Goal: Task Accomplishment & Management: Manage account settings

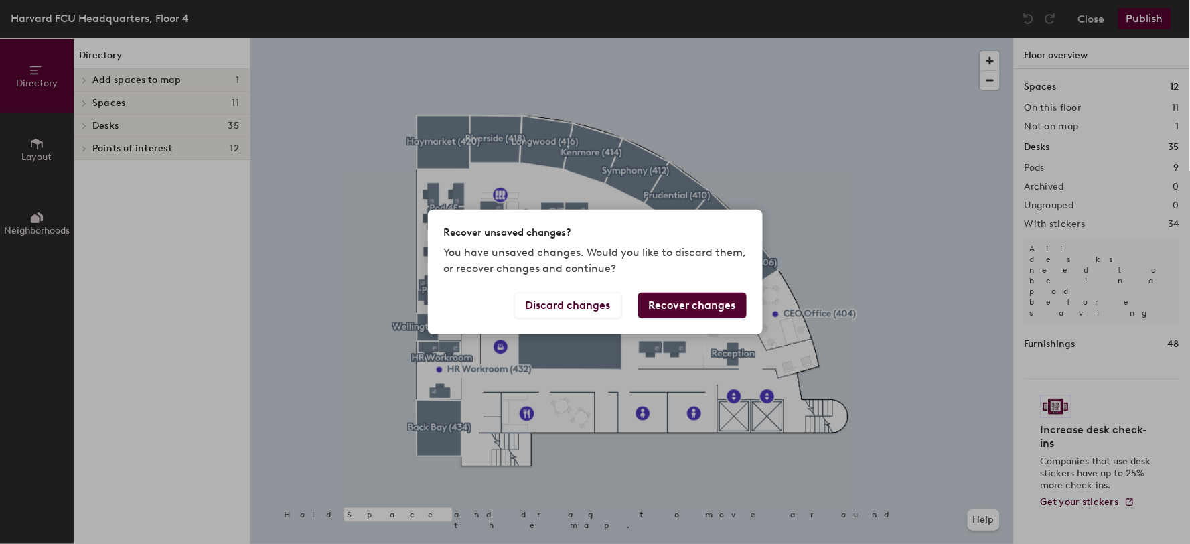
click at [674, 300] on button "Recover changes" at bounding box center [692, 305] width 108 height 25
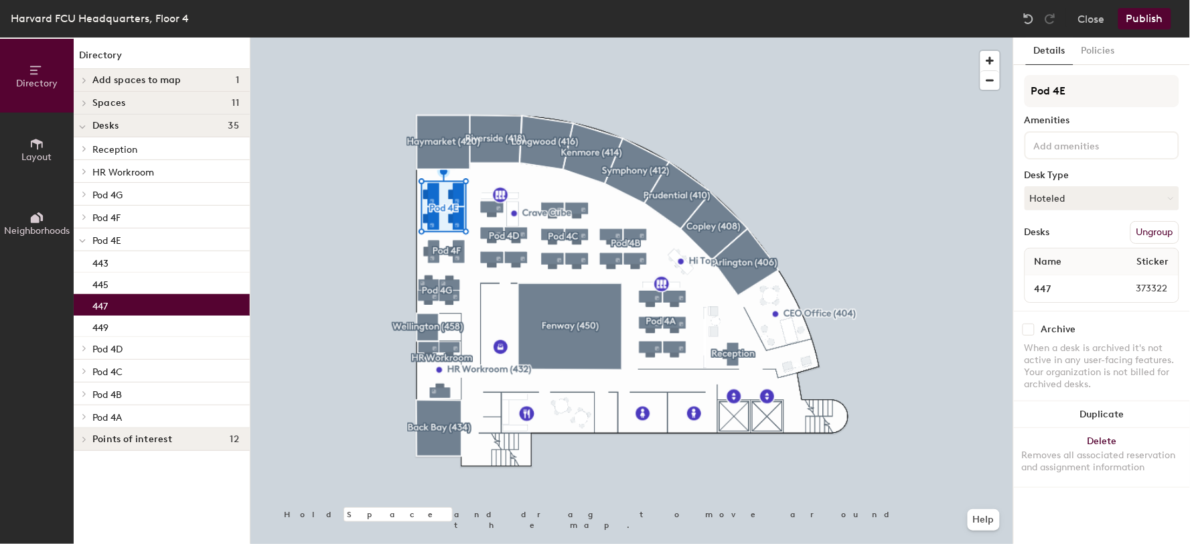
click at [99, 306] on p "447" at bounding box center [99, 304] width 15 height 15
click at [1092, 287] on input "447" at bounding box center [1066, 288] width 76 height 19
click at [1055, 287] on input "447" at bounding box center [1066, 288] width 76 height 19
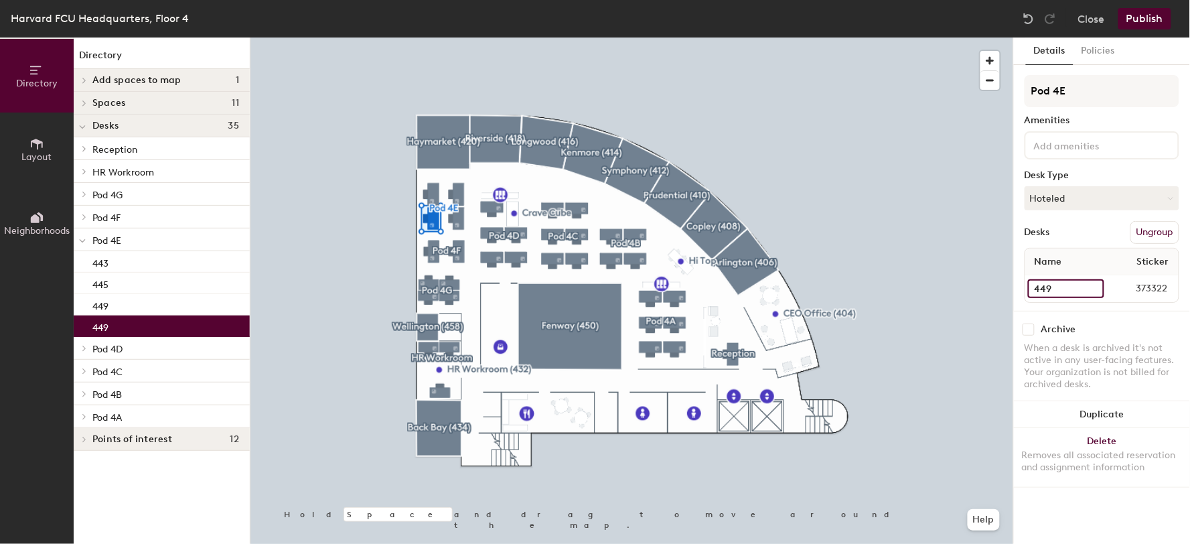
type input "449"
click at [1140, 17] on button "Publish" at bounding box center [1144, 18] width 53 height 21
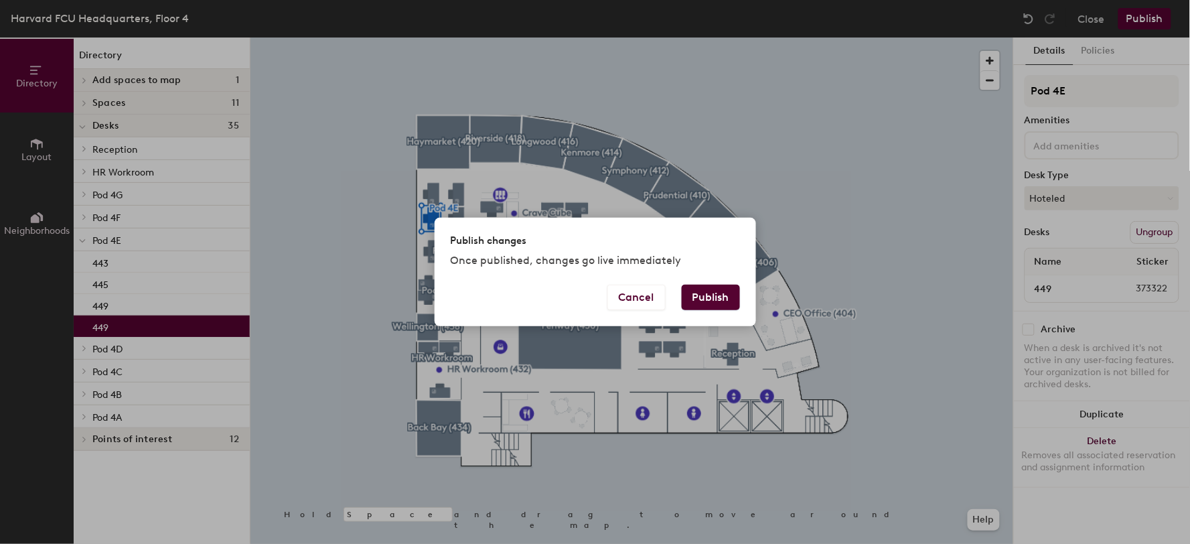
click at [717, 299] on button "Publish" at bounding box center [711, 297] width 58 height 25
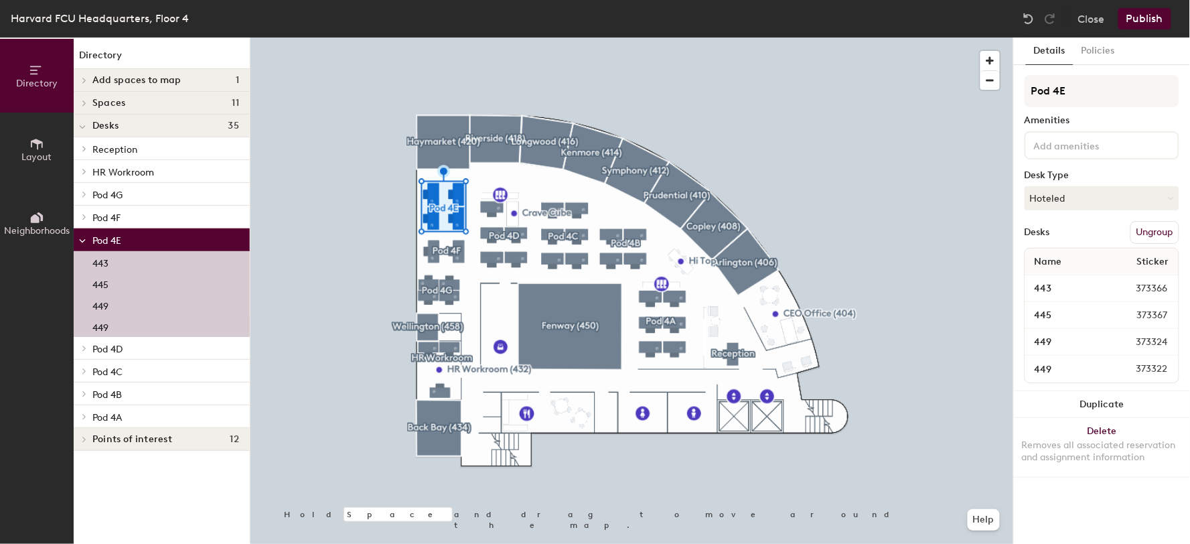
click at [99, 329] on p "449" at bounding box center [100, 325] width 16 height 15
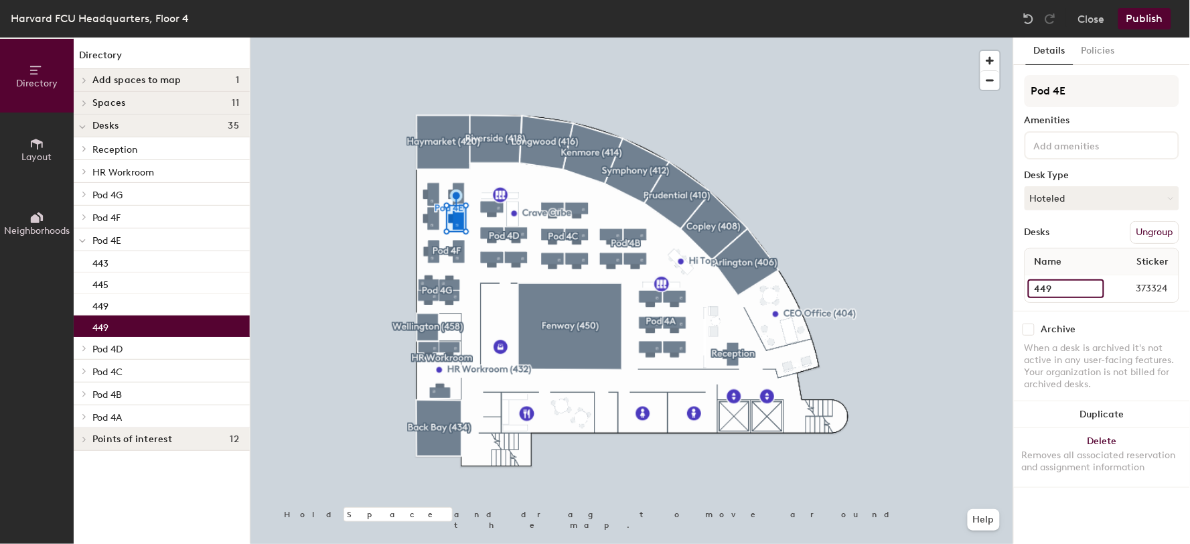
drag, startPoint x: 1094, startPoint y: 288, endPoint x: 1082, endPoint y: 290, distance: 12.2
click at [1094, 289] on input "449" at bounding box center [1066, 288] width 76 height 19
click at [1063, 290] on input "449" at bounding box center [1066, 288] width 76 height 19
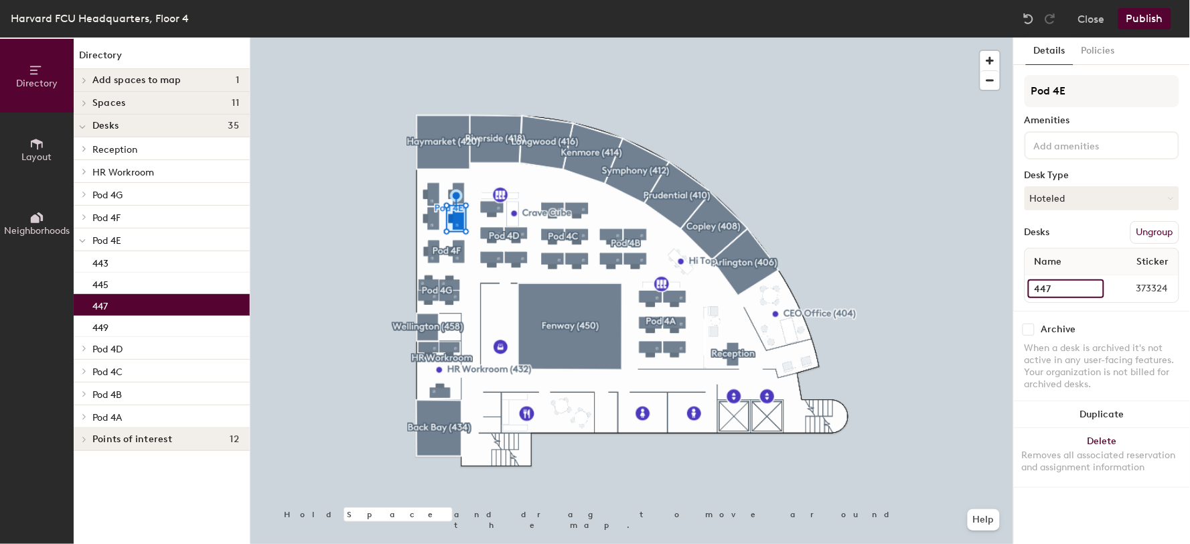
type input "447"
click at [1150, 21] on button "Publish" at bounding box center [1144, 18] width 53 height 21
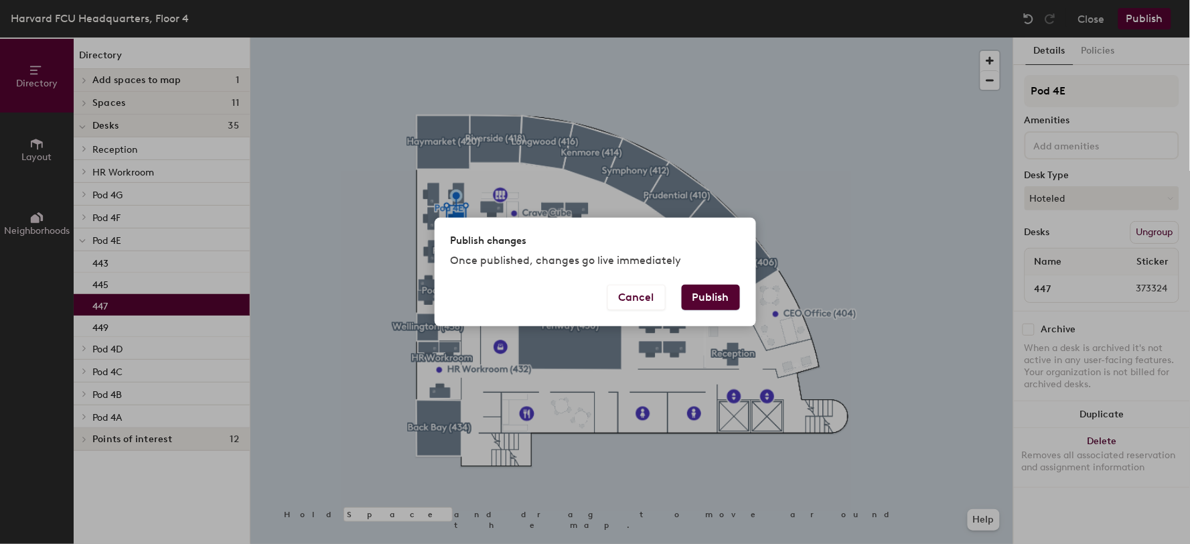
click at [722, 298] on button "Publish" at bounding box center [711, 297] width 58 height 25
